Goal: Task Accomplishment & Management: Use online tool/utility

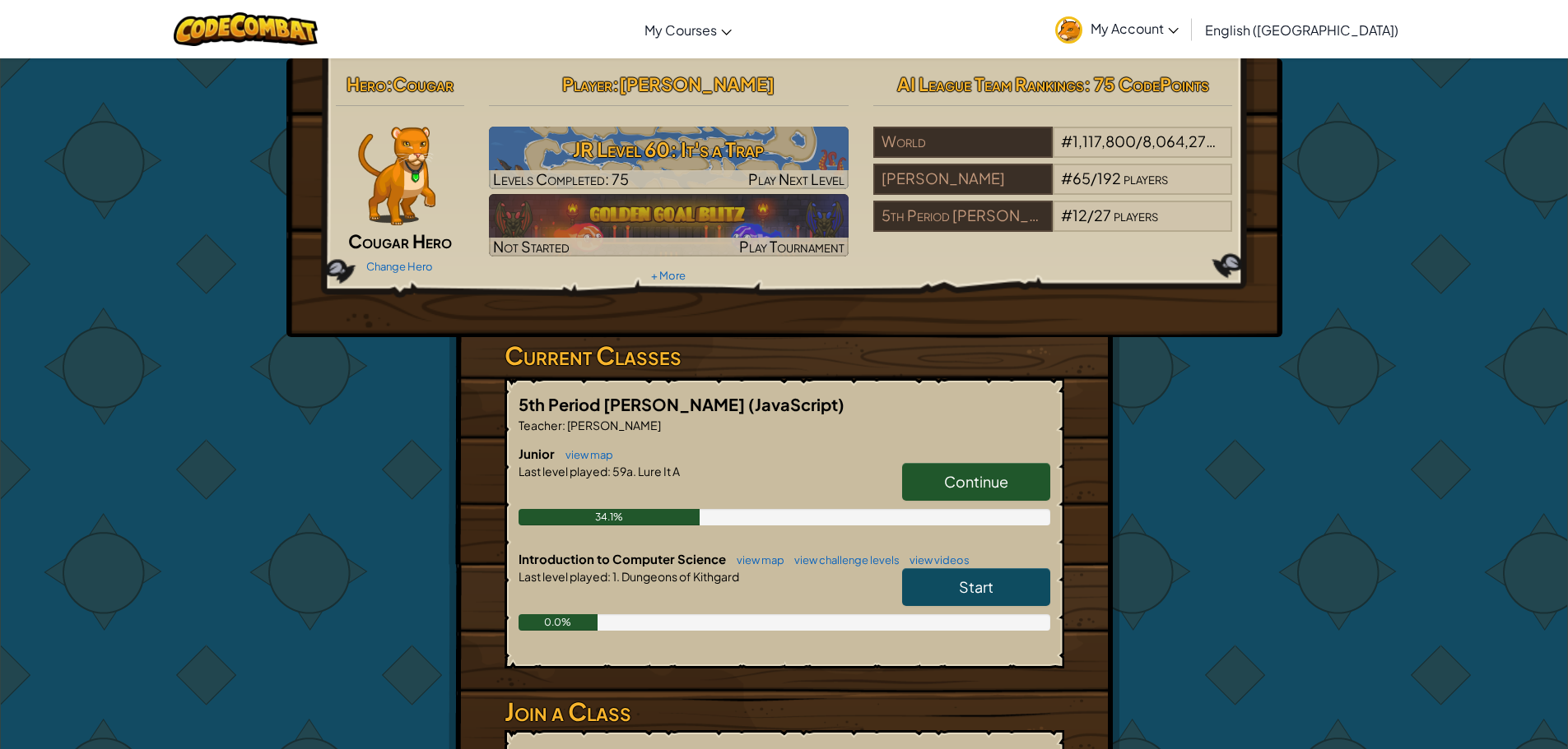
click at [994, 482] on span "Continue" at bounding box center [976, 482] width 64 height 19
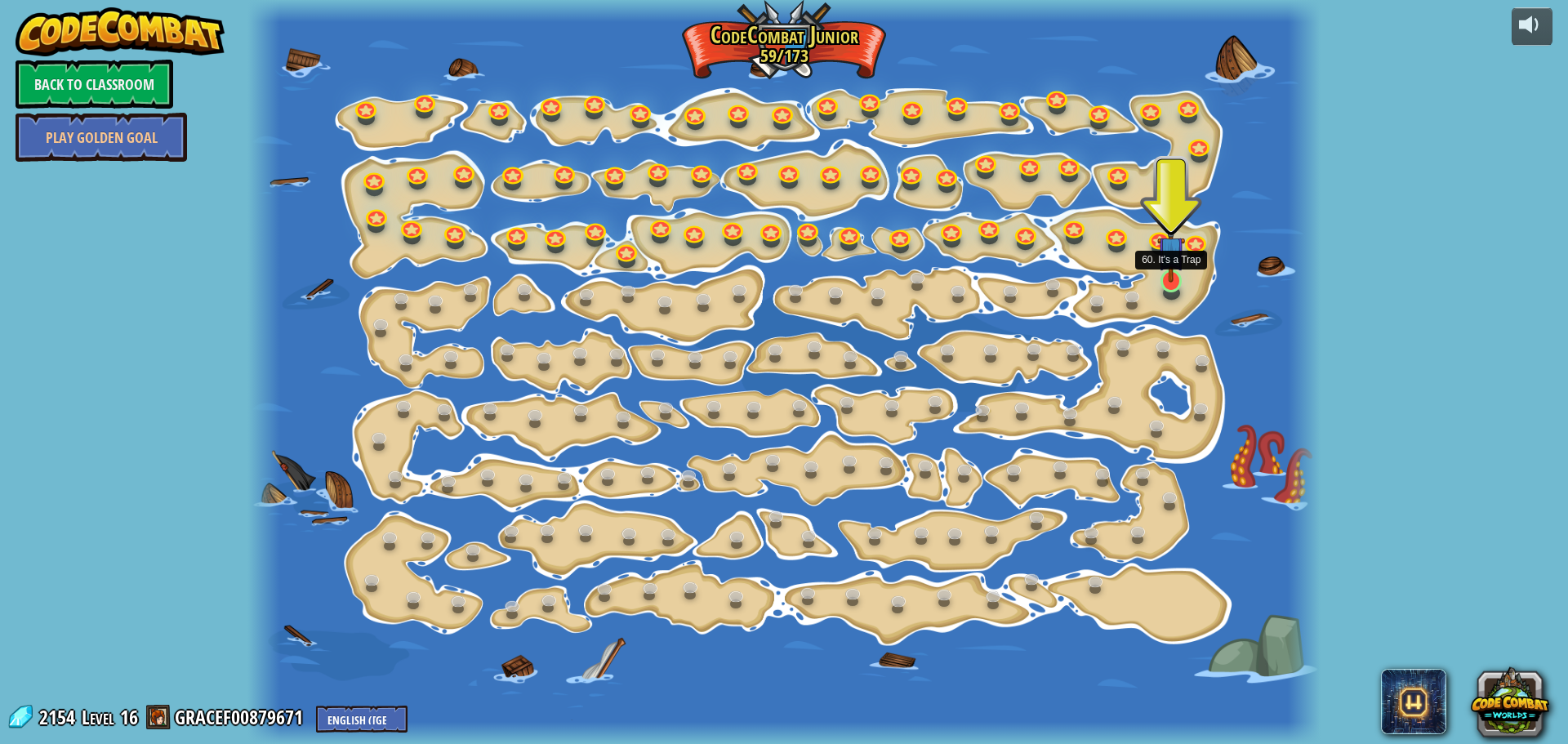
click at [1174, 275] on img at bounding box center [1171, 250] width 27 height 64
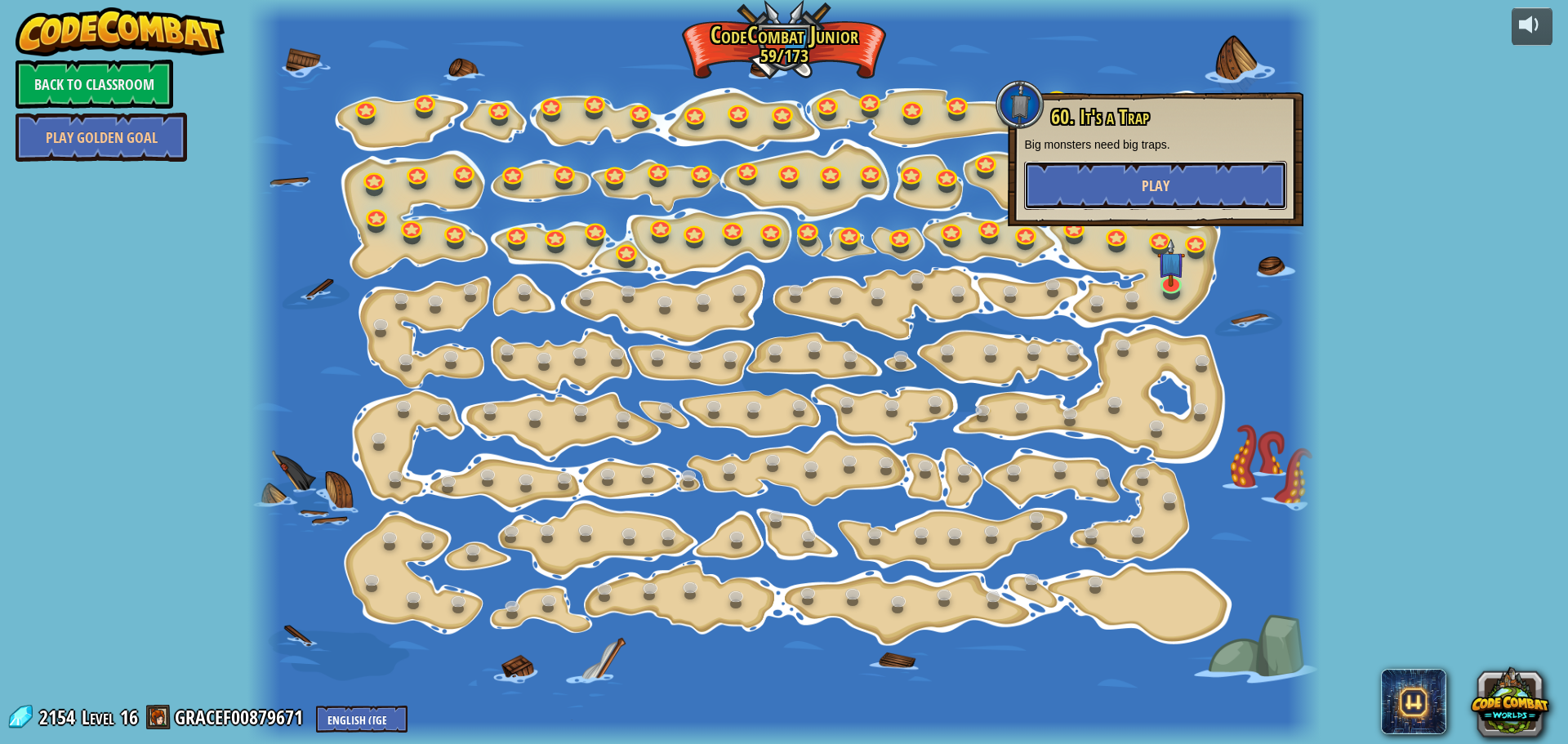
click at [1176, 183] on button "Play" at bounding box center [1155, 185] width 263 height 49
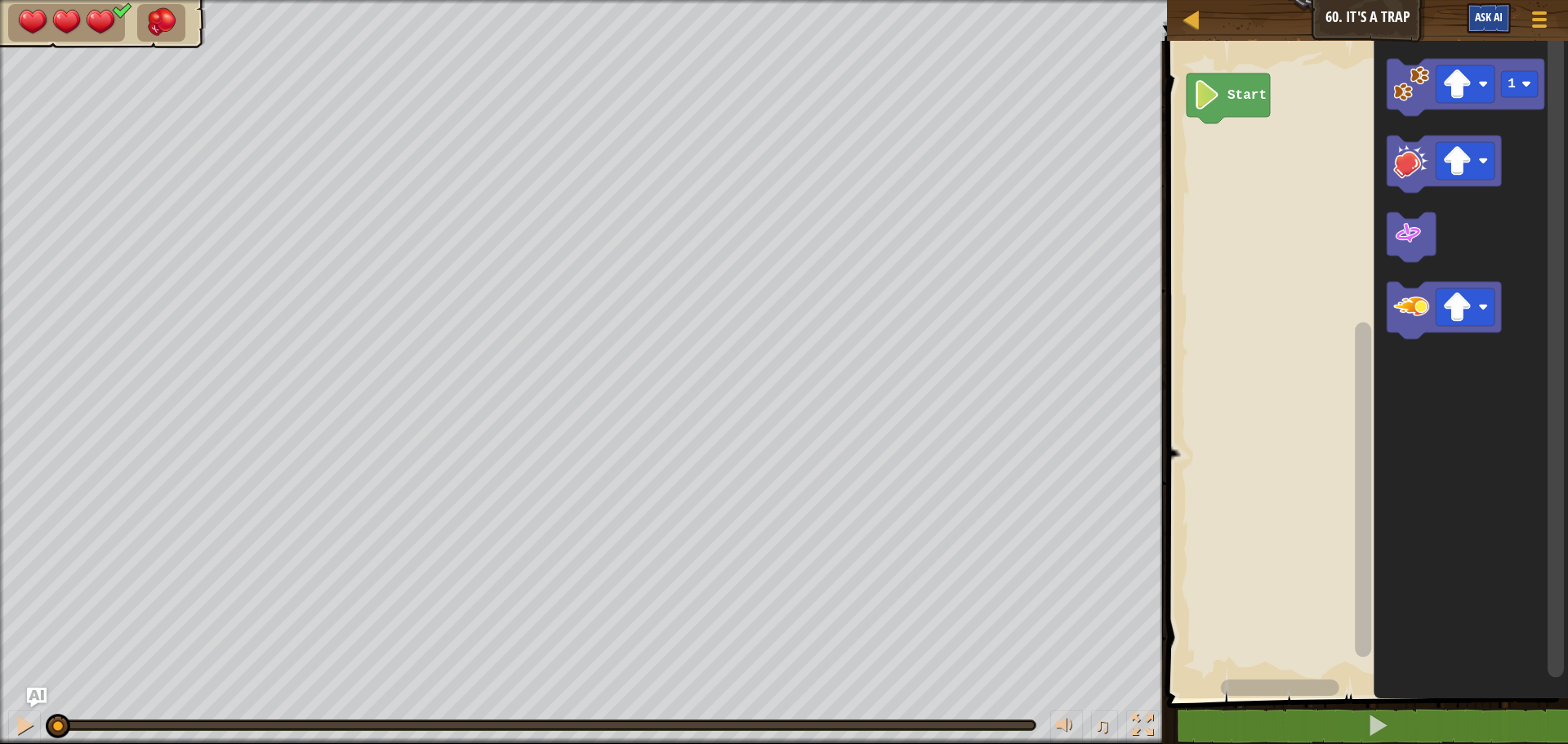
click at [1462, 298] on image "Blockly Workspace" at bounding box center [1457, 307] width 29 height 29
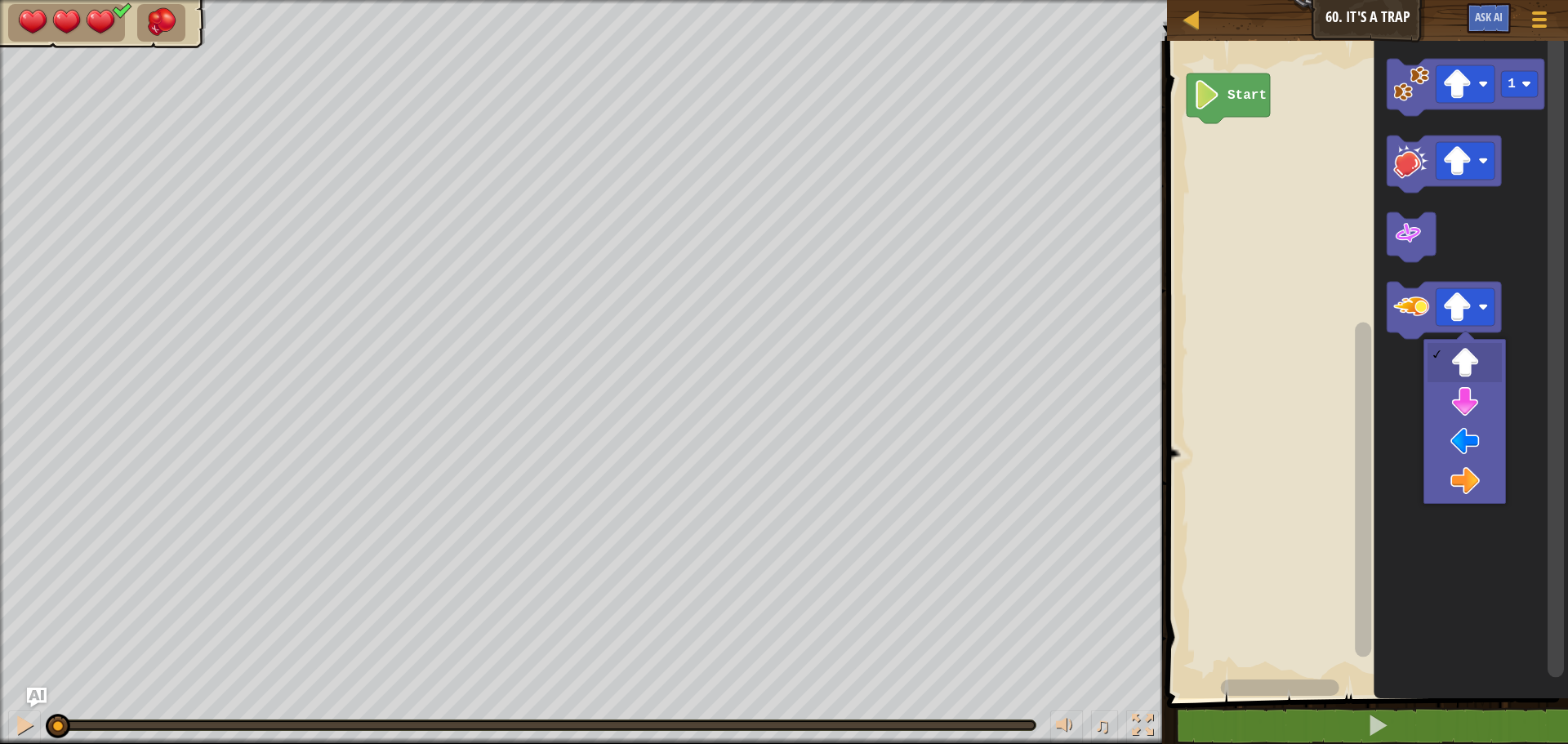
click at [1467, 480] on icon "Blockly Workspace" at bounding box center [1470, 365] width 195 height 666
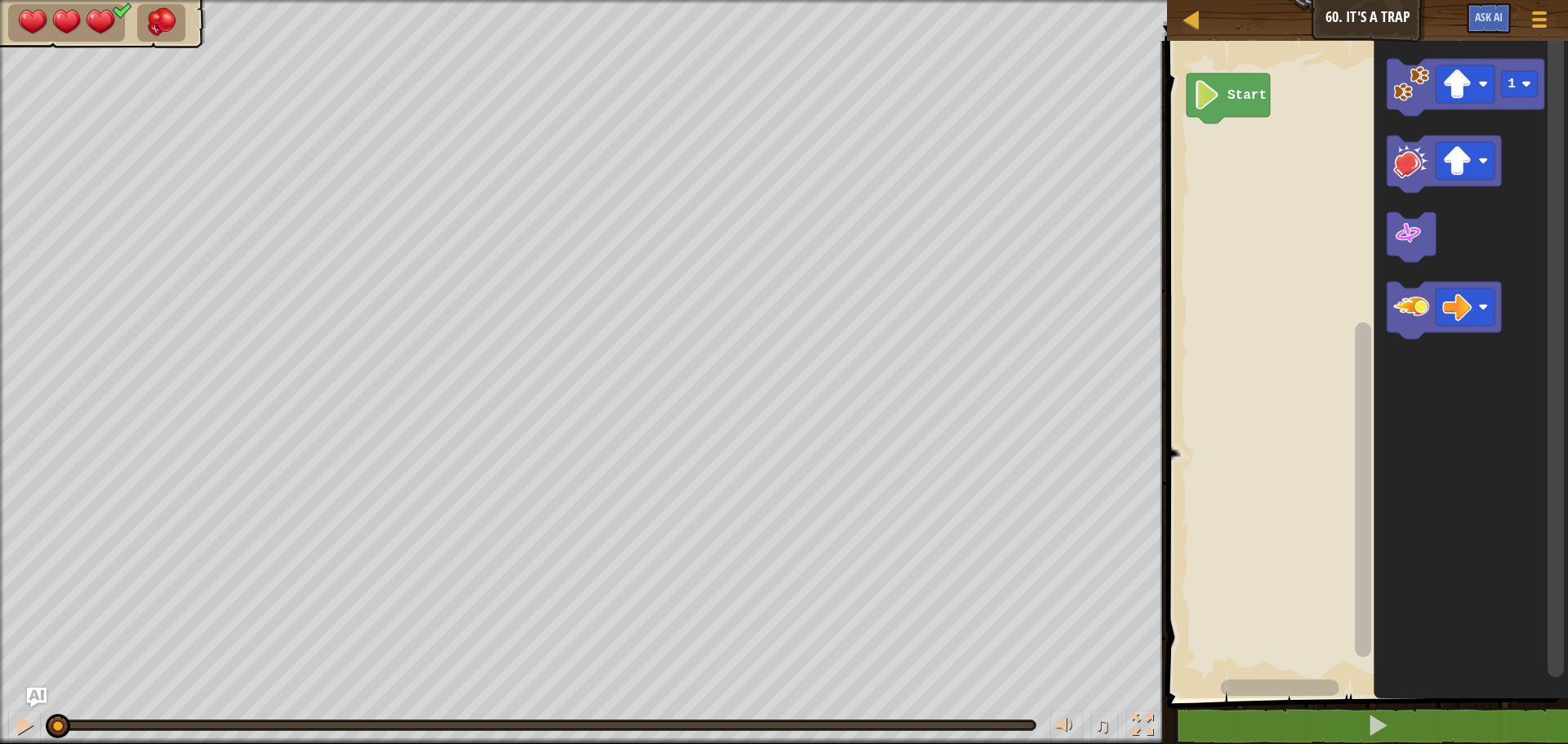
click at [1404, 308] on image "Blockly Workspace" at bounding box center [1411, 307] width 36 height 36
click at [1403, 102] on icon "Blockly Workspace" at bounding box center [1466, 87] width 158 height 57
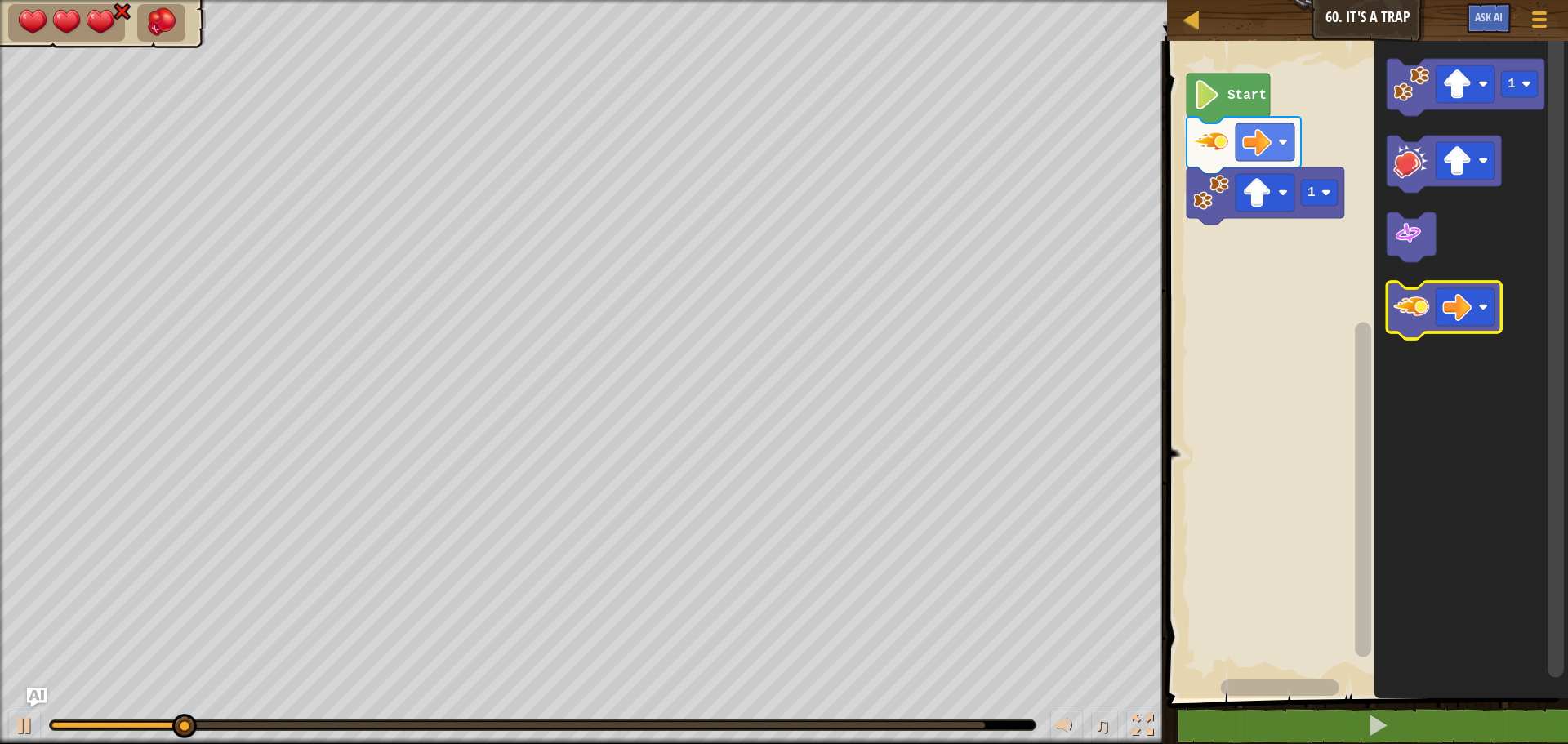
click at [1421, 308] on image "Blockly Workspace" at bounding box center [1411, 307] width 36 height 36
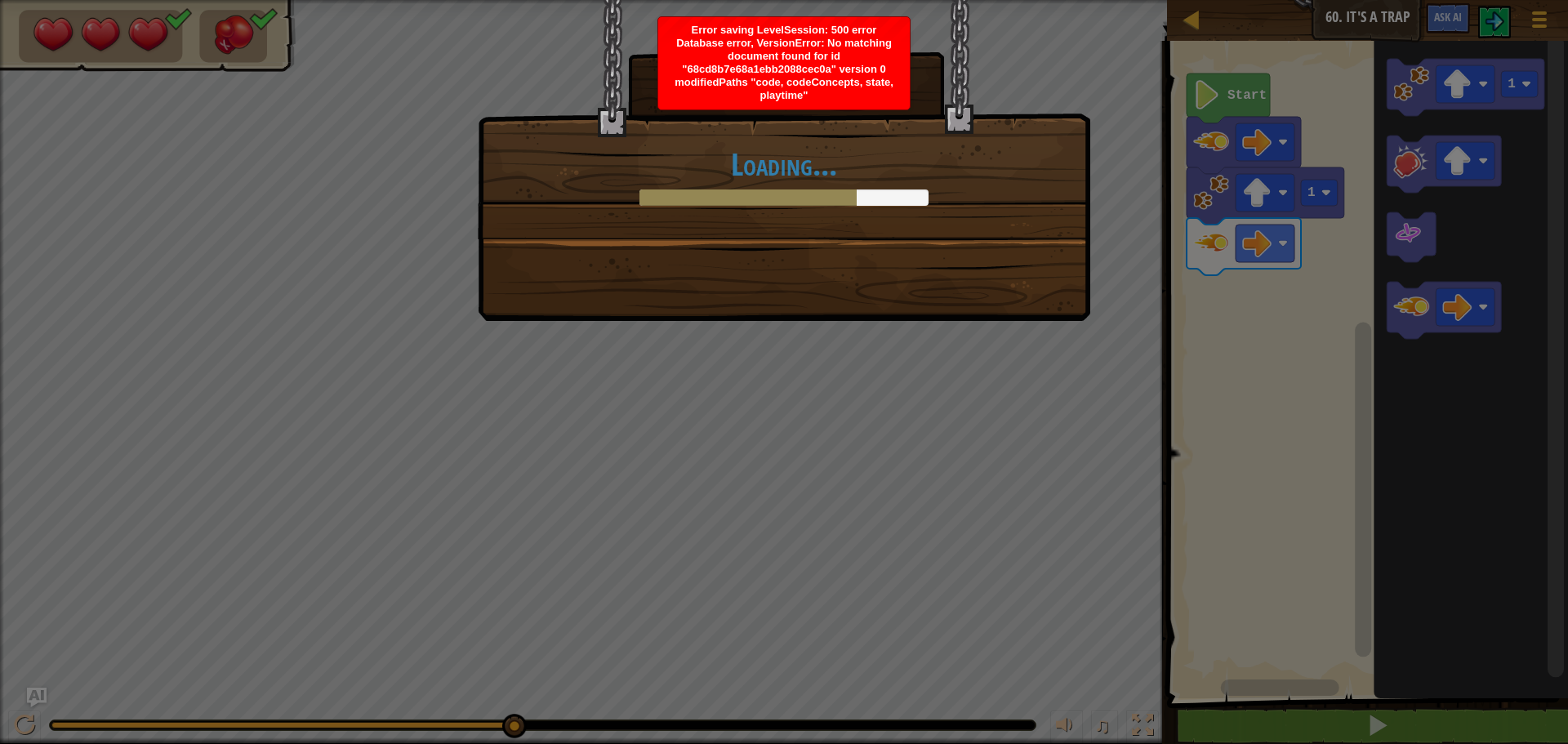
drag, startPoint x: 883, startPoint y: 116, endPoint x: 791, endPoint y: 199, distance: 123.9
click at [791, 199] on div at bounding box center [748, 197] width 218 height 16
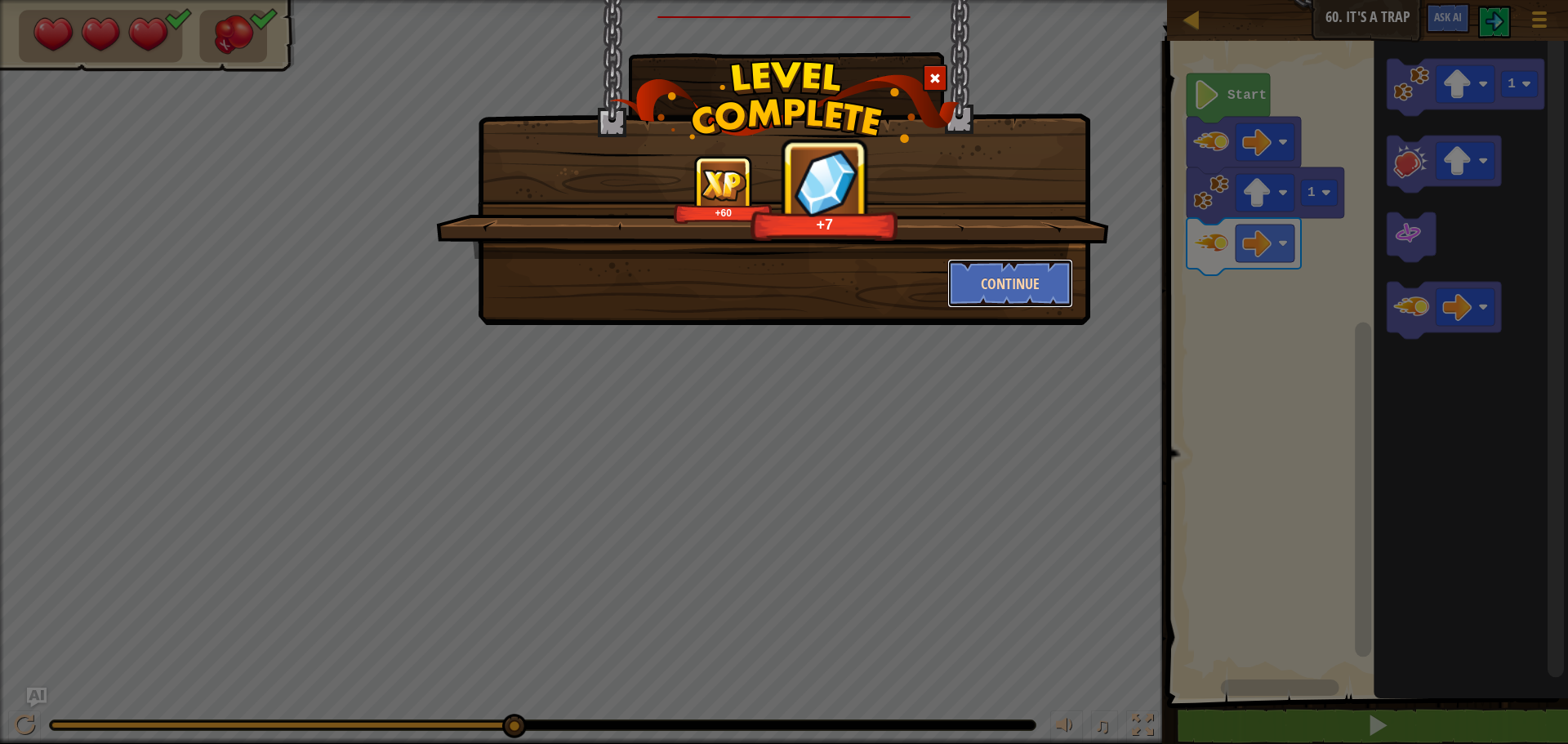
click at [1008, 283] on button "Continue" at bounding box center [1011, 283] width 127 height 49
